Goal: Task Accomplishment & Management: Use online tool/utility

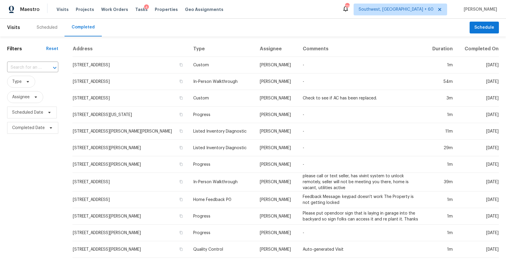
click at [40, 62] on div "​" at bounding box center [32, 67] width 51 height 13
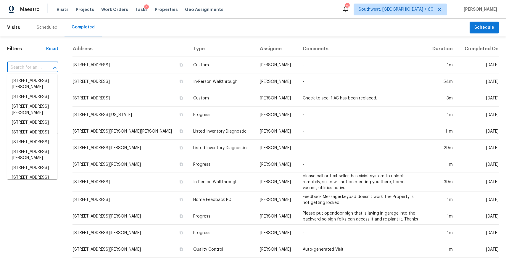
paste input "[STREET_ADDRESS]"
type input "[STREET_ADDRESS]"
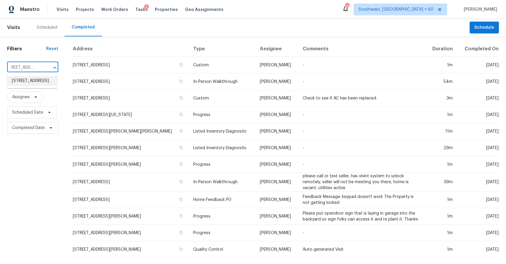
click at [37, 85] on li "[STREET_ADDRESS]" at bounding box center [32, 81] width 50 height 10
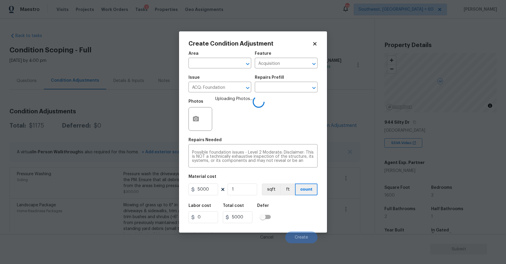
scroll to position [80, 0]
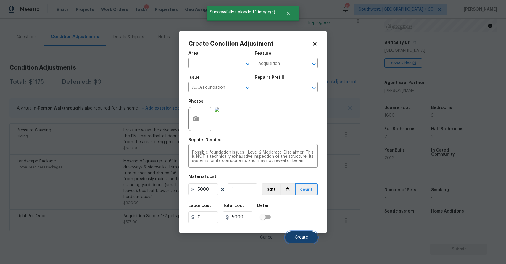
click at [301, 241] on button "Create" at bounding box center [301, 237] width 32 height 12
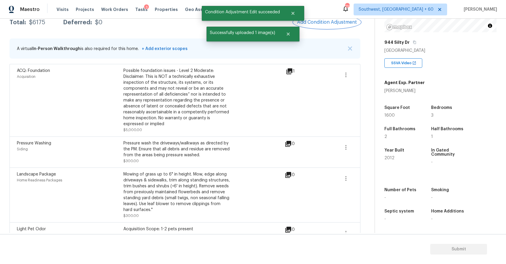
scroll to position [0, 0]
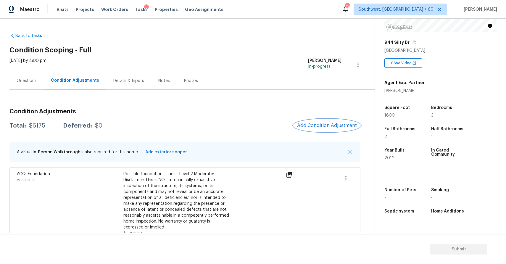
click at [343, 126] on span "Add Condition Adjustment" at bounding box center [327, 125] width 60 height 5
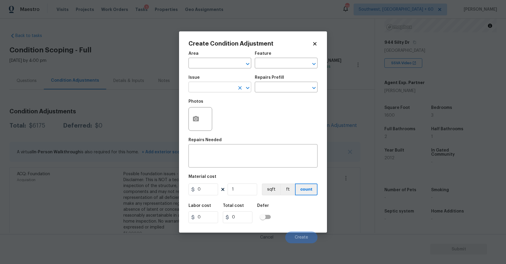
click at [219, 88] on input "text" at bounding box center [212, 87] width 46 height 9
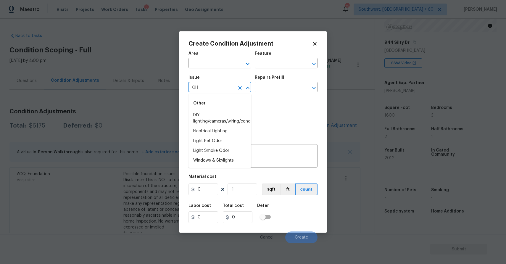
type input "G"
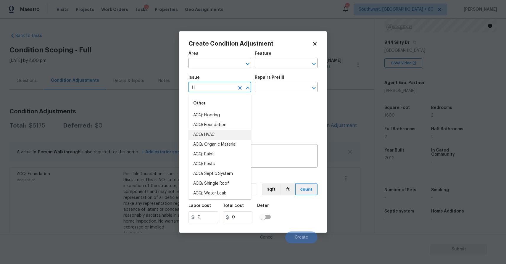
click at [221, 137] on li "ACQ: HVAC" at bounding box center [220, 135] width 63 height 10
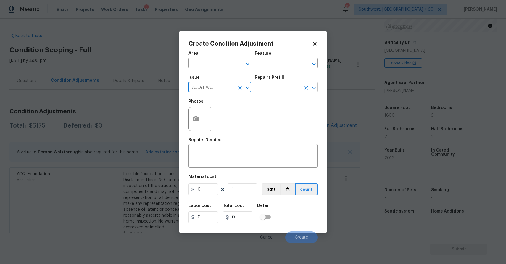
type input "ACQ: HVAC"
click at [270, 91] on input "text" at bounding box center [278, 87] width 46 height 9
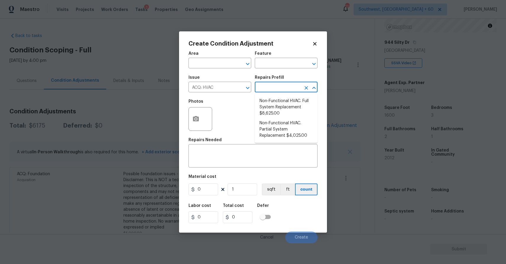
click at [261, 81] on div "Repairs Prefill" at bounding box center [286, 79] width 63 height 8
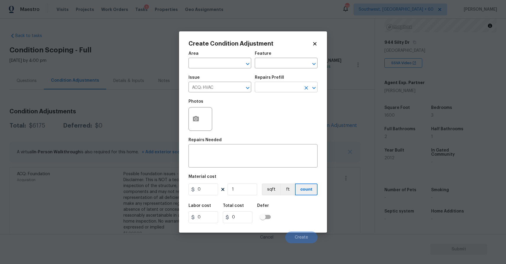
click at [282, 89] on input "text" at bounding box center [278, 87] width 46 height 9
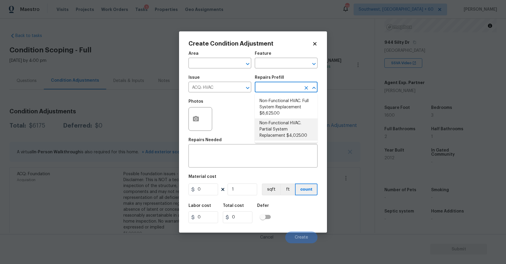
click at [285, 133] on li "Non-Functional HVAC. Partial System Replacement $4,025.00" at bounding box center [286, 129] width 63 height 22
type input "Acquisition"
type textarea "Acquisition Scope: Partial System Replacement"
type input "4025"
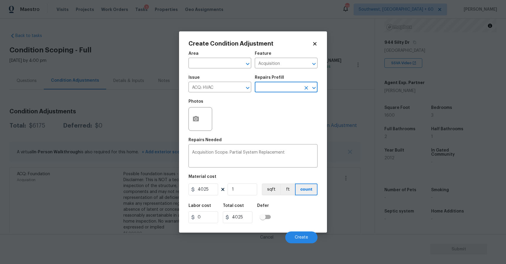
click at [284, 89] on input "text" at bounding box center [278, 87] width 46 height 9
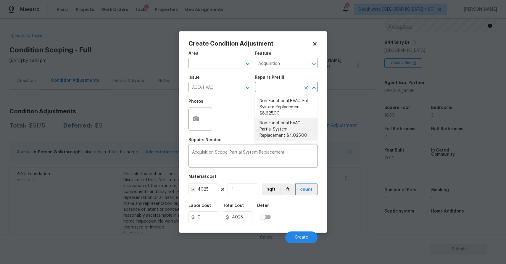
click at [290, 129] on li "Non-Functional HVAC. Partial System Replacement $4,025.00" at bounding box center [286, 129] width 63 height 22
click at [195, 119] on circle "button" at bounding box center [196, 119] width 2 height 2
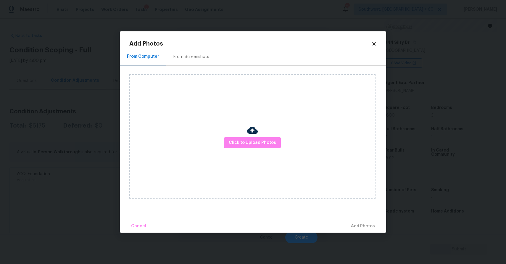
click at [247, 134] on img at bounding box center [252, 130] width 11 height 11
click at [250, 139] on button "Click to Upload Photos" at bounding box center [252, 142] width 57 height 11
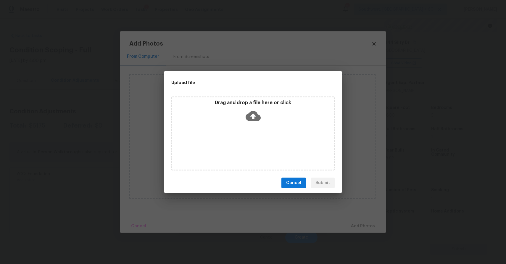
click at [250, 139] on div "Drag and drop a file here or click" at bounding box center [252, 133] width 163 height 74
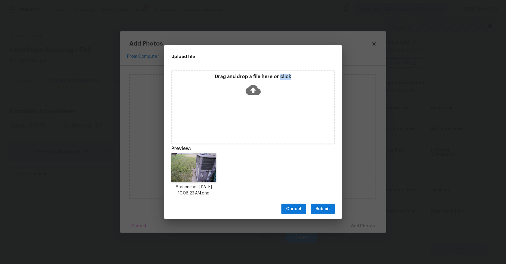
click at [324, 208] on span "Submit" at bounding box center [323, 208] width 15 height 7
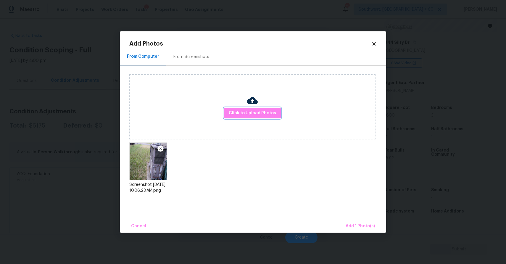
click at [363, 223] on span "Add 1 Photo(s)" at bounding box center [360, 226] width 29 height 7
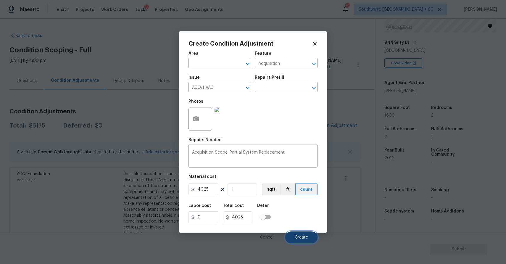
click at [302, 232] on button "Create" at bounding box center [301, 237] width 32 height 12
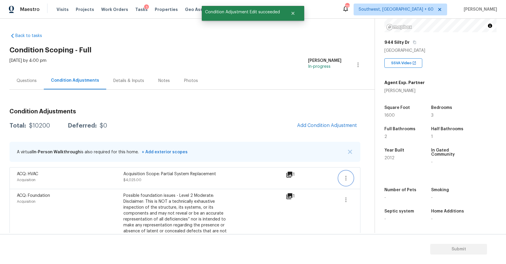
click at [339, 178] on button "button" at bounding box center [346, 178] width 14 height 14
click at [359, 177] on div "Edit" at bounding box center [380, 177] width 46 height 6
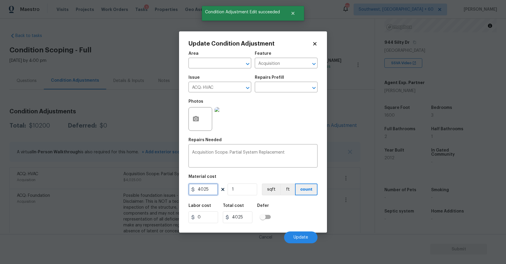
click at [205, 186] on input "4025" at bounding box center [204, 190] width 30 height 12
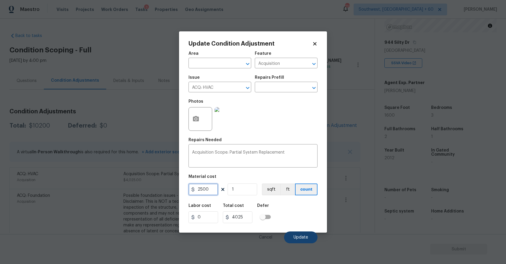
type input "2500"
click at [303, 237] on span "Update" at bounding box center [301, 237] width 15 height 4
type input "2500"
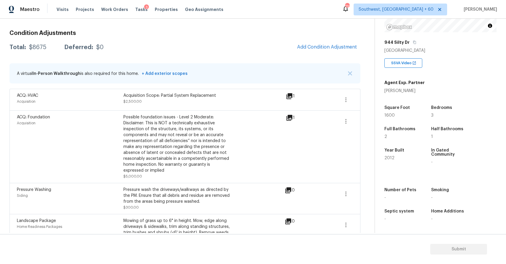
scroll to position [47, 0]
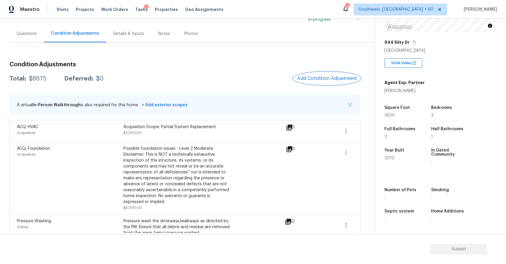
click at [337, 77] on span "Add Condition Adjustment" at bounding box center [327, 78] width 60 height 5
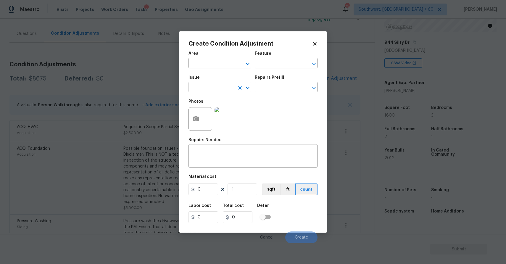
click at [224, 87] on input "text" at bounding box center [212, 87] width 46 height 9
click at [233, 115] on li "Debris/garbage on site" at bounding box center [220, 115] width 63 height 10
type input "Debris/garbage on site"
click at [285, 85] on input "text" at bounding box center [278, 87] width 46 height 9
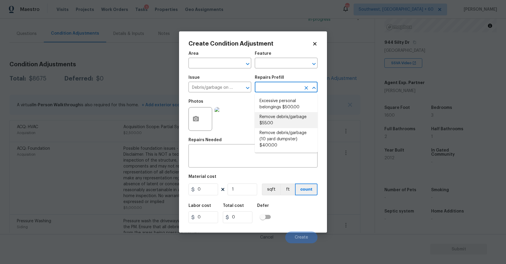
click at [289, 120] on li "Remove debris/garbage $55.00" at bounding box center [286, 120] width 63 height 16
type textarea "Remove, haul off, and properly dispose of any debris left by seller to offsite …"
type input "55"
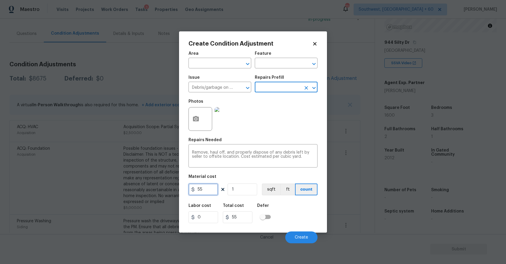
click at [202, 192] on input "55" at bounding box center [204, 190] width 30 height 12
type input "500"
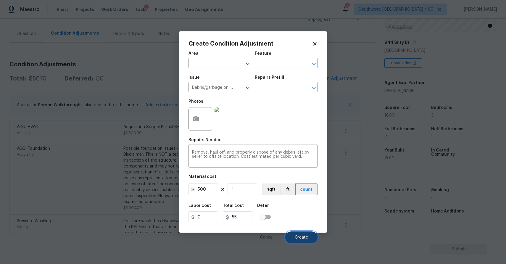
click at [307, 235] on span "Create" at bounding box center [301, 237] width 13 height 4
type input "500"
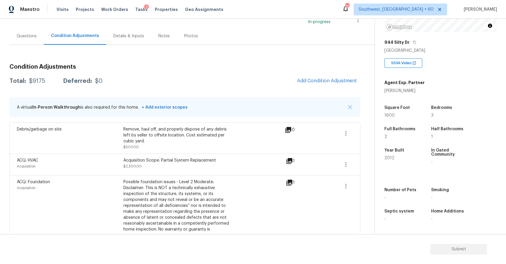
scroll to position [43, 0]
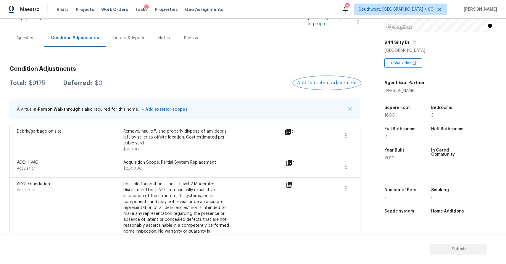
click at [327, 83] on span "Add Condition Adjustment" at bounding box center [327, 82] width 60 height 5
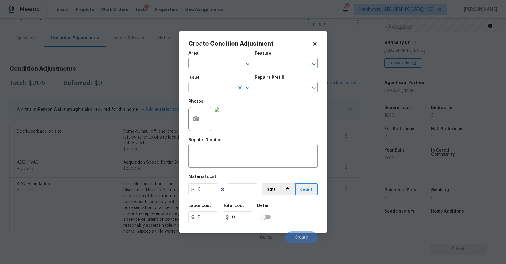
click at [214, 88] on input "text" at bounding box center [212, 87] width 46 height 9
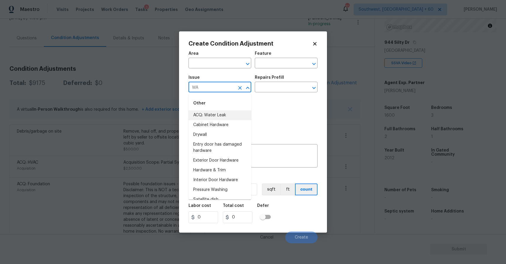
click at [236, 117] on li "ACQ: Water Leak" at bounding box center [220, 115] width 63 height 10
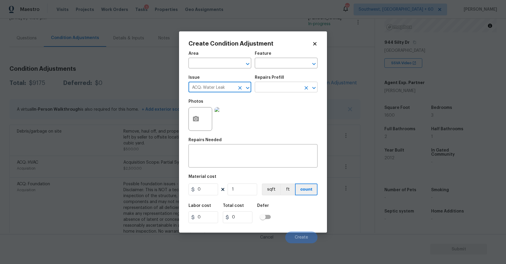
type input "ACQ: Water Leak"
click at [274, 87] on input "text" at bounding box center [278, 87] width 46 height 9
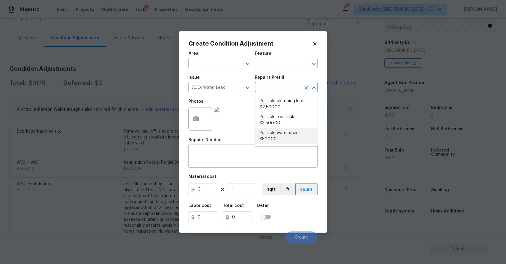
click at [233, 175] on div "Material cost" at bounding box center [253, 179] width 129 height 8
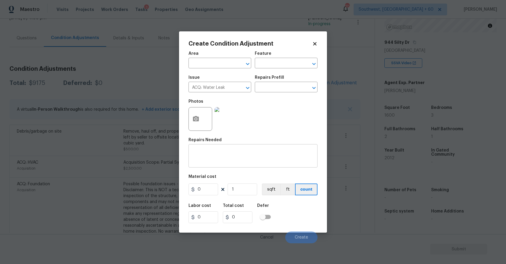
click at [245, 160] on textarea at bounding box center [253, 156] width 122 height 12
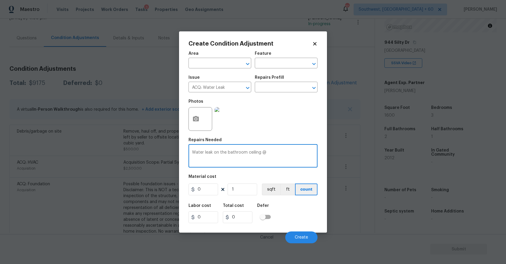
type textarea "Water leak on the bathroom ceiling @"
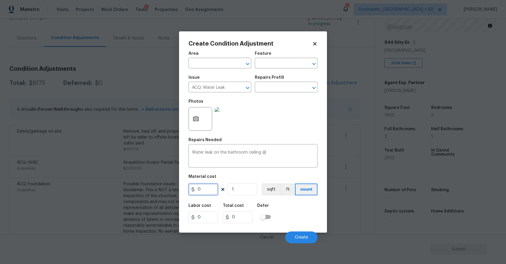
click at [208, 192] on input "0" at bounding box center [204, 190] width 30 height 12
type input "2500"
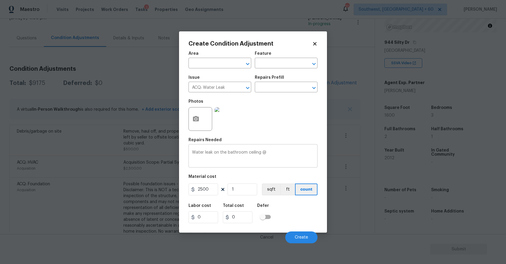
type input "2500"
drag, startPoint x: 262, startPoint y: 153, endPoint x: 288, endPoint y: 156, distance: 26.5
click at [288, 156] on textarea "Water leak on the bathroom ceiling @" at bounding box center [253, 156] width 122 height 12
click at [274, 160] on textarea "Water leak on the bathroom ceiling" at bounding box center [253, 156] width 122 height 12
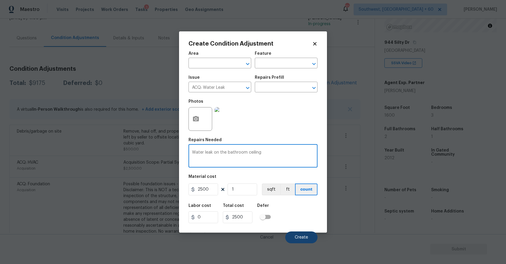
type textarea "Water leak on the bathroom ceiling"
click at [302, 234] on button "Create" at bounding box center [301, 237] width 32 height 12
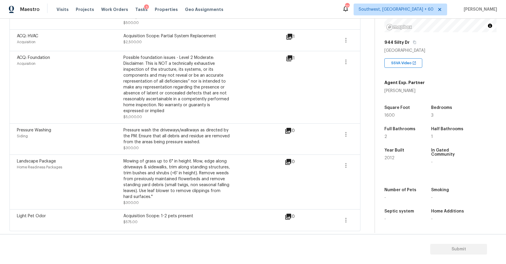
scroll to position [0, 0]
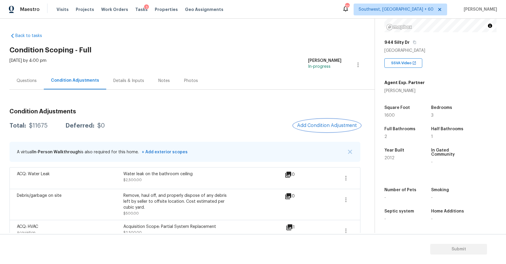
click at [324, 122] on button "Add Condition Adjustment" at bounding box center [327, 125] width 67 height 12
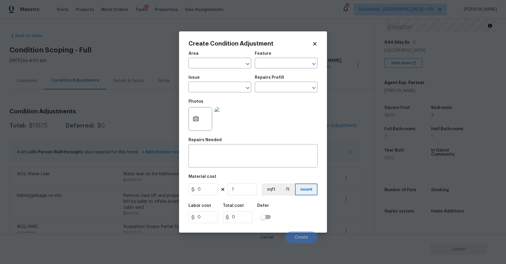
click at [132, 175] on body "Maestro Visits Projects Work Orders Tasks 3 Properties Geo Assignments 707 Sout…" at bounding box center [253, 132] width 506 height 264
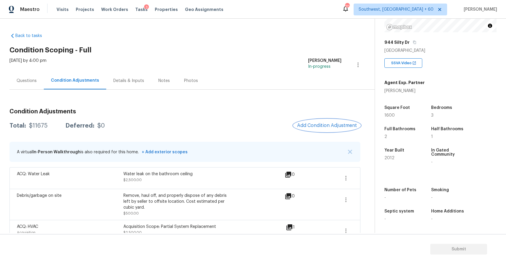
click at [331, 125] on span "Add Condition Adjustment" at bounding box center [327, 125] width 60 height 5
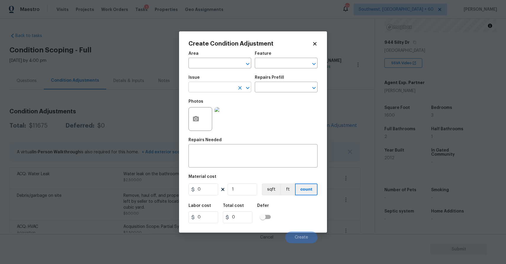
click at [217, 88] on input "text" at bounding box center [212, 87] width 46 height 9
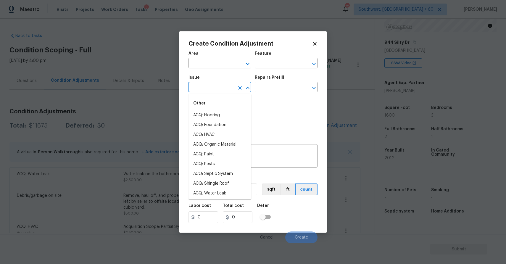
type input "p"
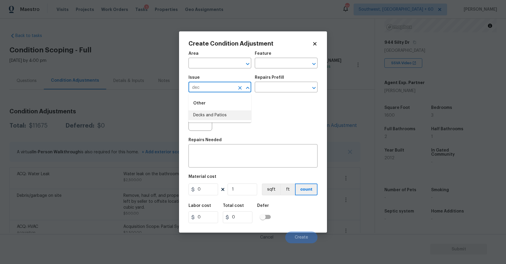
click at [220, 117] on li "Decks and Patios" at bounding box center [220, 115] width 63 height 10
type input "Decks and Patios"
click at [221, 167] on div "x ​" at bounding box center [253, 157] width 129 height 22
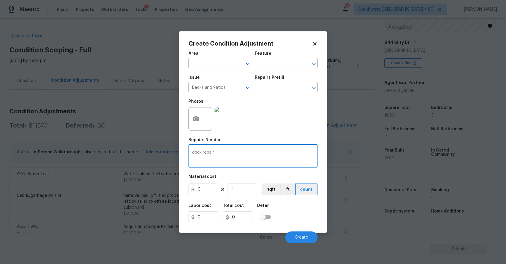
type textarea "deck repair"
click at [202, 190] on input "0" at bounding box center [204, 190] width 30 height 12
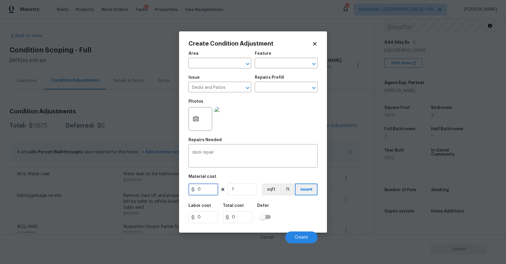
click at [202, 190] on input "0" at bounding box center [204, 190] width 30 height 12
click at [205, 194] on input "0" at bounding box center [204, 190] width 30 height 12
type input "1000"
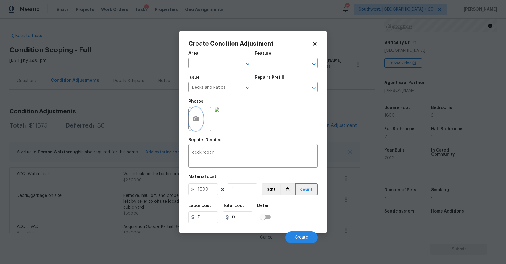
click at [196, 119] on circle "button" at bounding box center [196, 119] width 2 height 2
type input "1000"
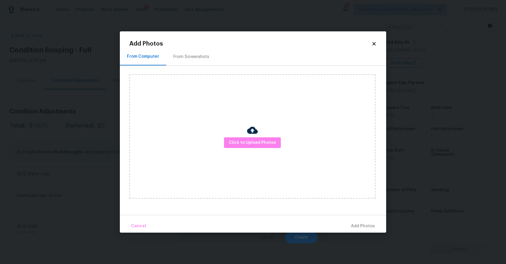
click at [276, 156] on div "Click to Upload Photos" at bounding box center [252, 136] width 246 height 124
click at [267, 145] on span "Click to Upload Photos" at bounding box center [252, 142] width 47 height 7
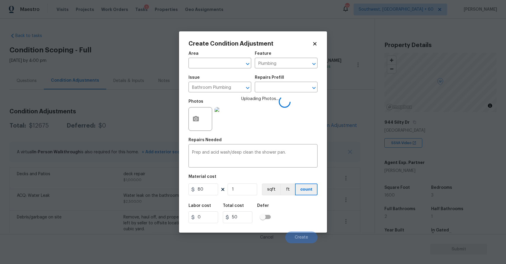
scroll to position [80, 0]
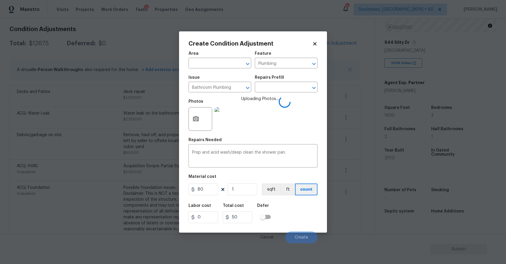
type input "80"
click at [318, 43] on div "Create Condition Adjustment Area ​ Feature Plumbing ​ Issue Bathroom Plumbing ​…" at bounding box center [253, 131] width 148 height 201
click at [315, 42] on icon at bounding box center [314, 43] width 5 height 5
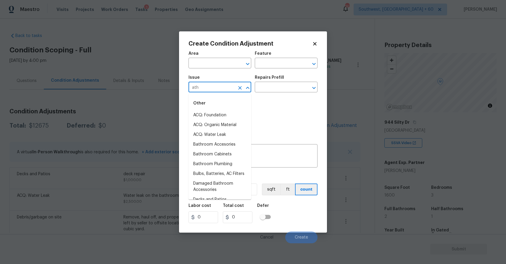
scroll to position [34, 0]
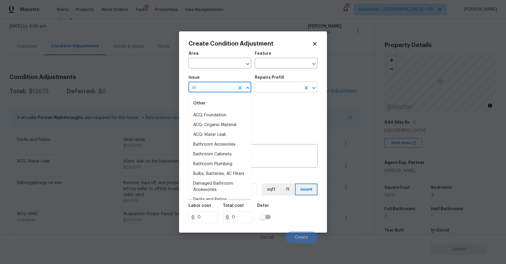
type input "a"
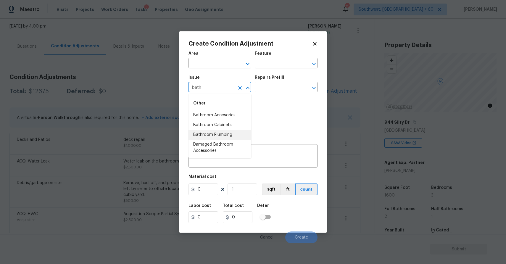
click at [224, 139] on li "Bathroom Plumbing" at bounding box center [220, 135] width 63 height 10
type input "Bathroom Plumbing"
click at [269, 96] on div "Issue Bathroom Plumbing ​ Repairs Prefill ​" at bounding box center [253, 84] width 129 height 24
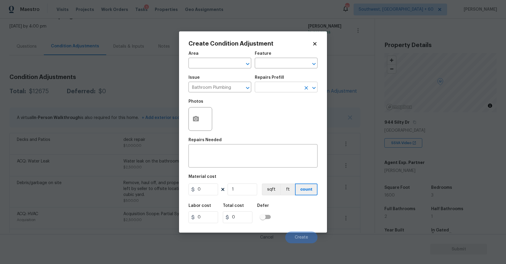
click at [276, 84] on input "text" at bounding box center [278, 87] width 46 height 9
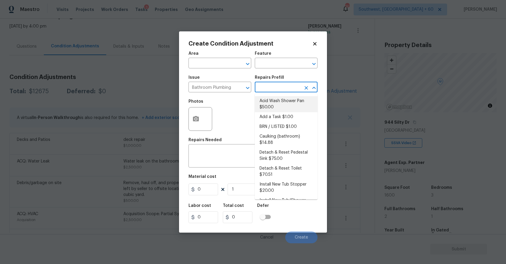
click at [292, 95] on ul "Acid Wash Shower Pan $50.00 Add a Task $1.00 BRN / LISTED $1.00 Caulking (bathr…" at bounding box center [286, 147] width 63 height 106
click at [295, 102] on li "Acid Wash Shower Pan $50.00" at bounding box center [286, 104] width 63 height 16
type input "Plumbing"
type input "50"
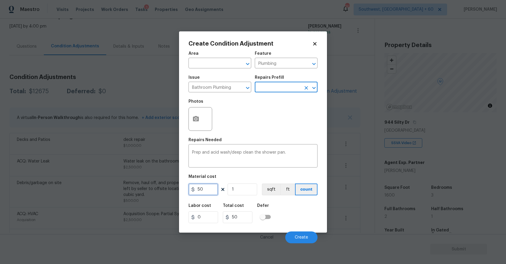
click at [207, 191] on input "50" at bounding box center [204, 190] width 30 height 12
click at [208, 191] on input "50" at bounding box center [204, 190] width 30 height 12
type input "5"
click at [183, 108] on div "Create Condition Adjustment Area ​ Feature Plumbing ​ Issue Bathroom Plumbing ​…" at bounding box center [253, 131] width 148 height 201
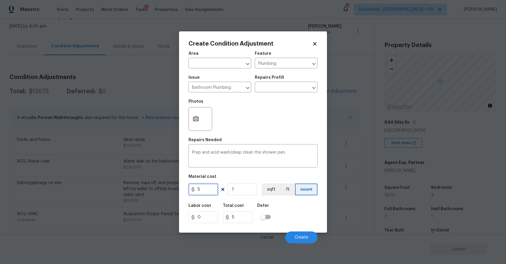
click at [207, 185] on input "5" at bounding box center [204, 190] width 30 height 12
type input "50"
click at [194, 126] on button "button" at bounding box center [196, 118] width 14 height 23
type input "50"
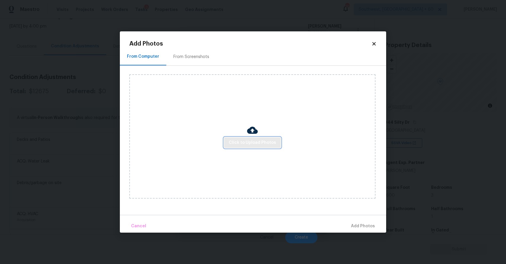
click at [242, 142] on span "Click to Upload Photos" at bounding box center [252, 142] width 47 height 7
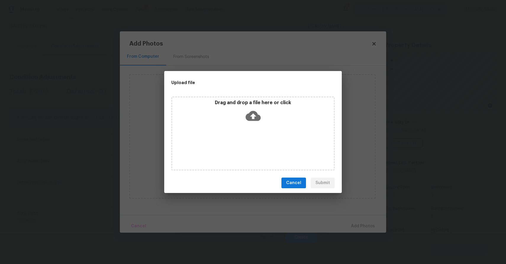
click at [242, 142] on div "Drag and drop a file here or click" at bounding box center [252, 133] width 163 height 74
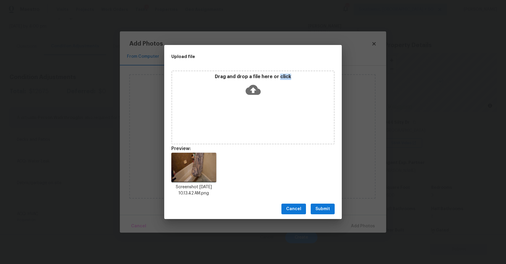
click at [328, 207] on span "Submit" at bounding box center [323, 208] width 15 height 7
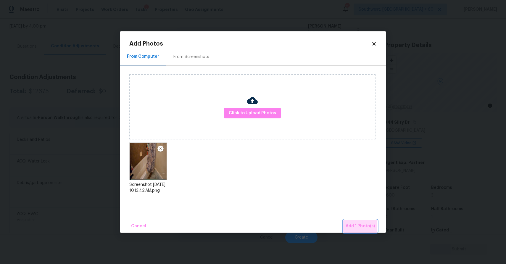
click at [368, 224] on span "Add 1 Photo(s)" at bounding box center [360, 226] width 29 height 7
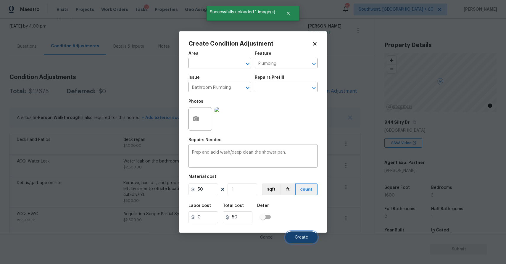
click at [306, 232] on button "Create" at bounding box center [301, 237] width 32 height 12
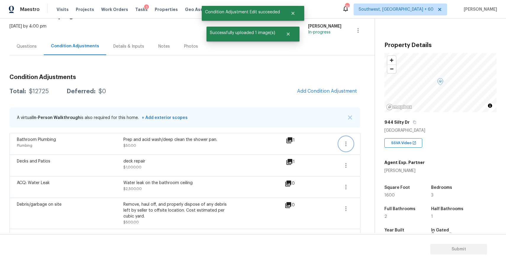
click at [347, 144] on icon "button" at bounding box center [345, 143] width 7 height 7
click at [366, 144] on div "Edit" at bounding box center [380, 143] width 46 height 6
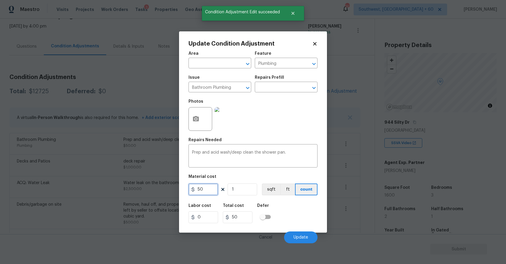
click at [205, 192] on input "50" at bounding box center [204, 190] width 30 height 12
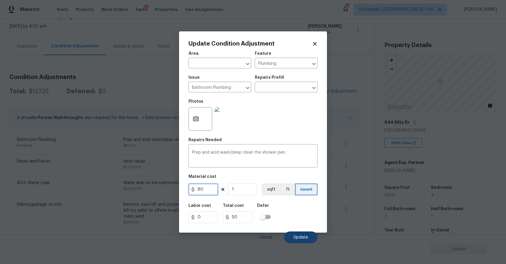
type input "80"
click at [302, 242] on button "Update" at bounding box center [300, 237] width 33 height 12
type input "80"
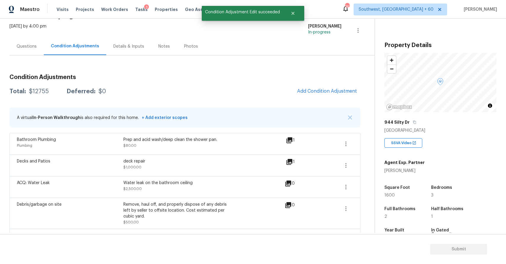
scroll to position [33, 0]
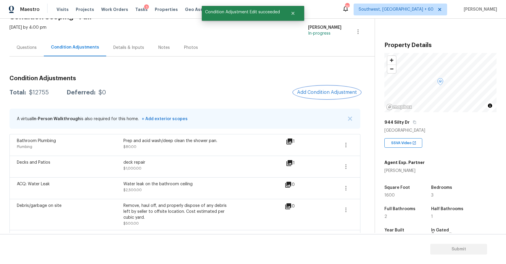
click at [333, 91] on span "Add Condition Adjustment" at bounding box center [327, 92] width 60 height 5
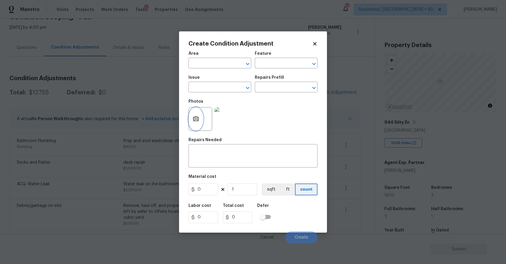
click at [199, 121] on icon "button" at bounding box center [195, 118] width 7 height 7
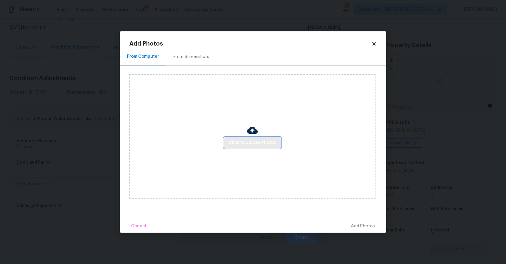
click at [255, 137] on button "Click to Upload Photos" at bounding box center [252, 142] width 57 height 11
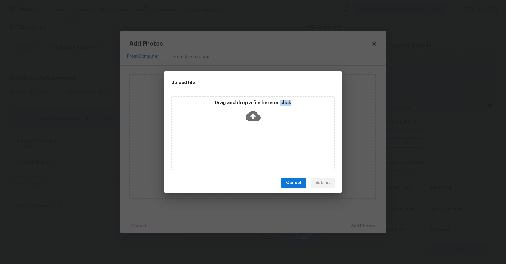
click at [255, 137] on div "Drag and drop a file here or click" at bounding box center [252, 133] width 163 height 74
